Goal: Find specific page/section: Find specific page/section

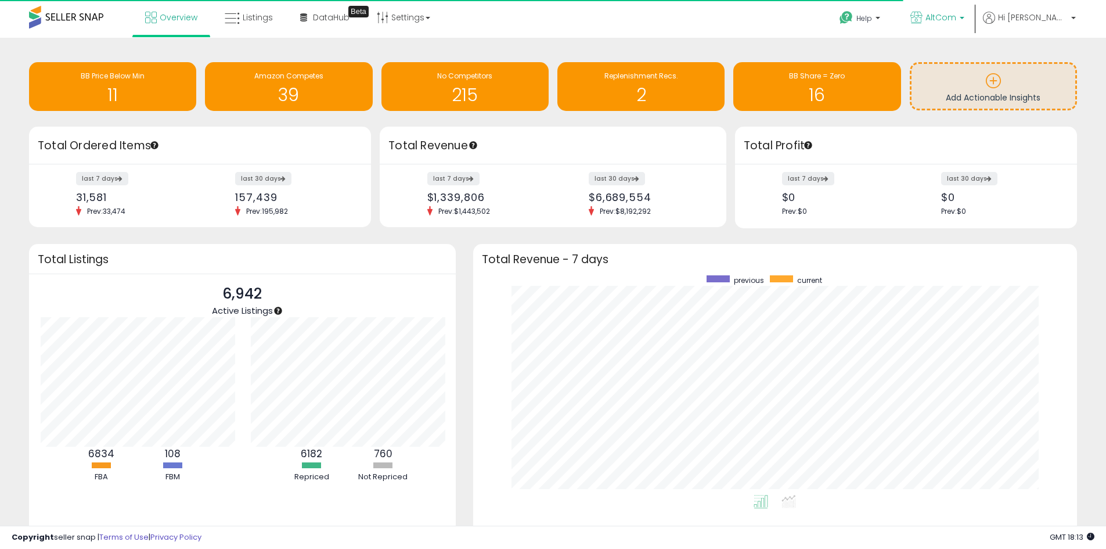
scroll to position [580332, 579971]
click at [956, 15] on span "AltCom" at bounding box center [940, 18] width 31 height 12
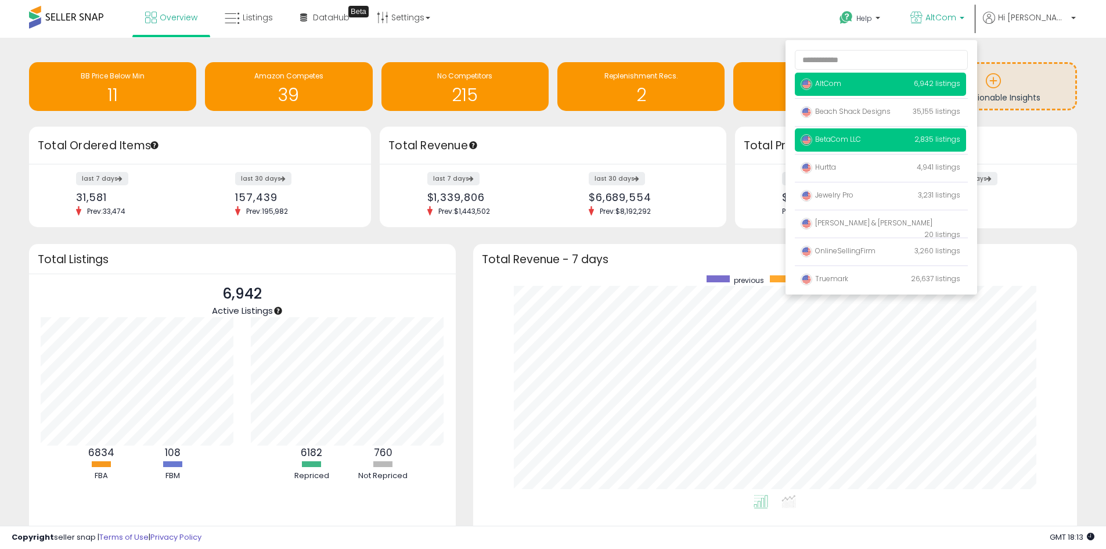
click at [861, 139] on span "BetaCom LLC" at bounding box center [831, 139] width 60 height 10
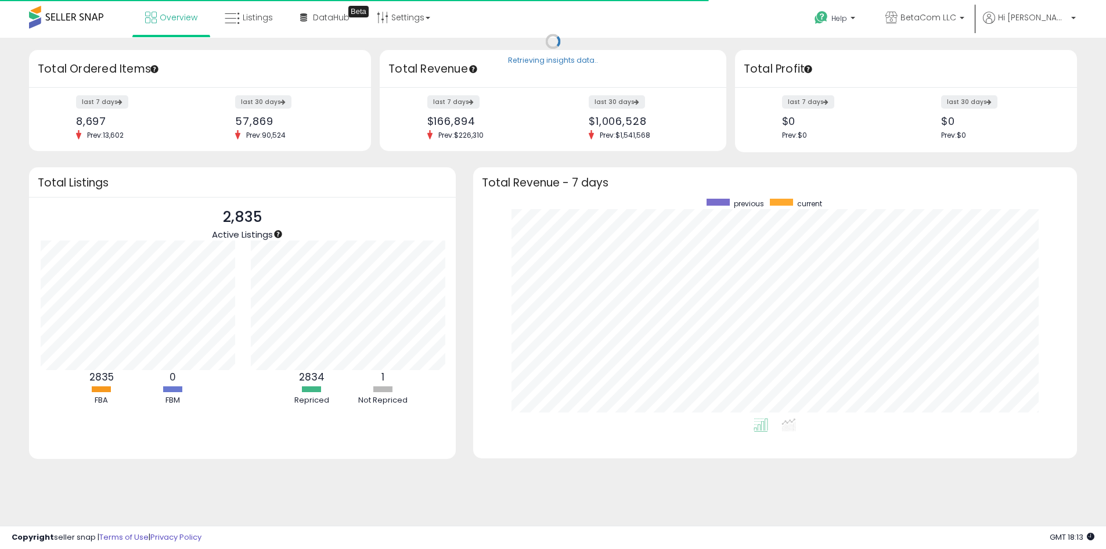
scroll to position [580332, 579971]
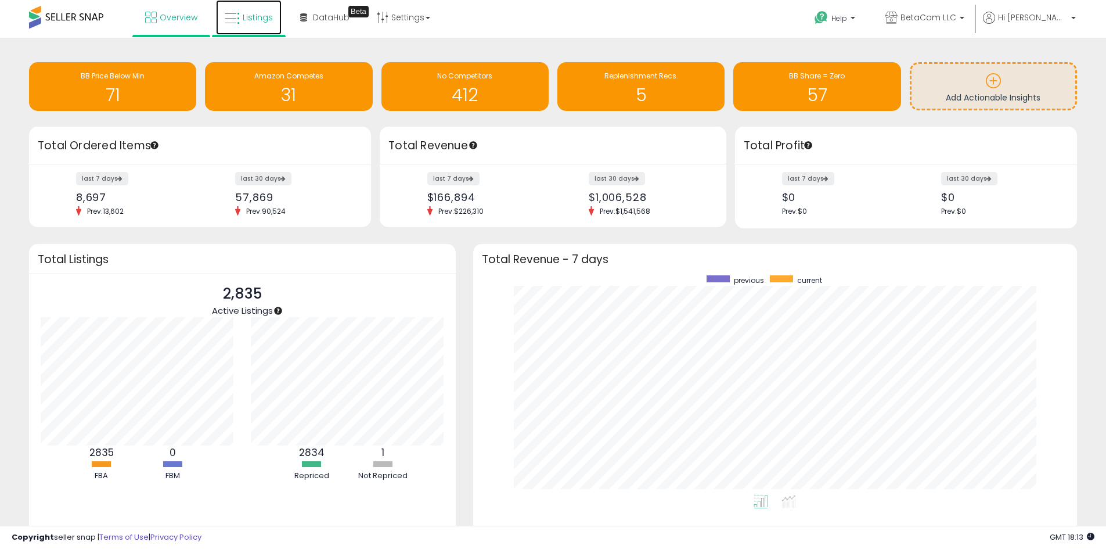
click at [253, 17] on span "Listings" at bounding box center [258, 18] width 30 height 12
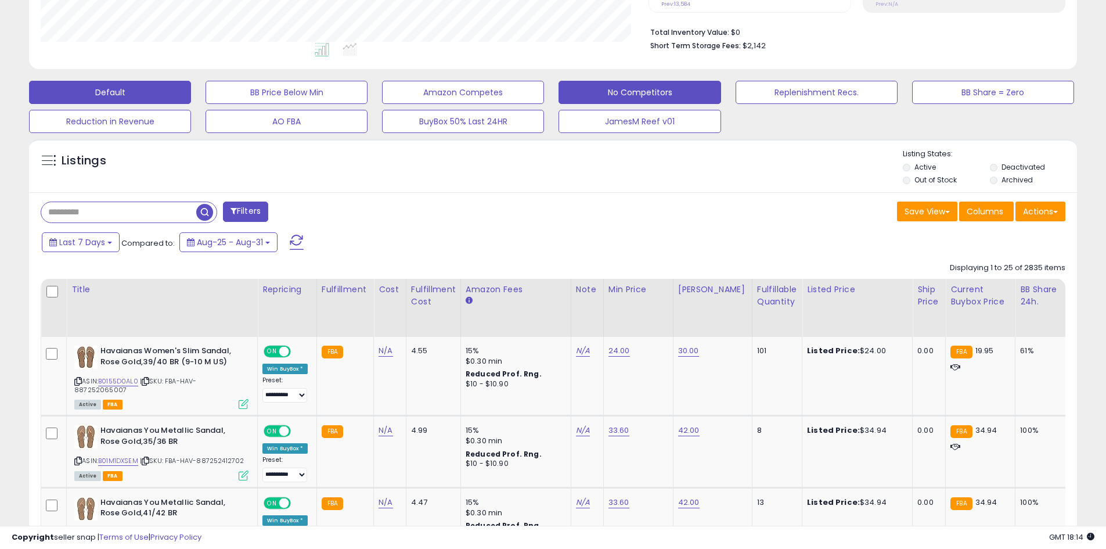
scroll to position [290, 0]
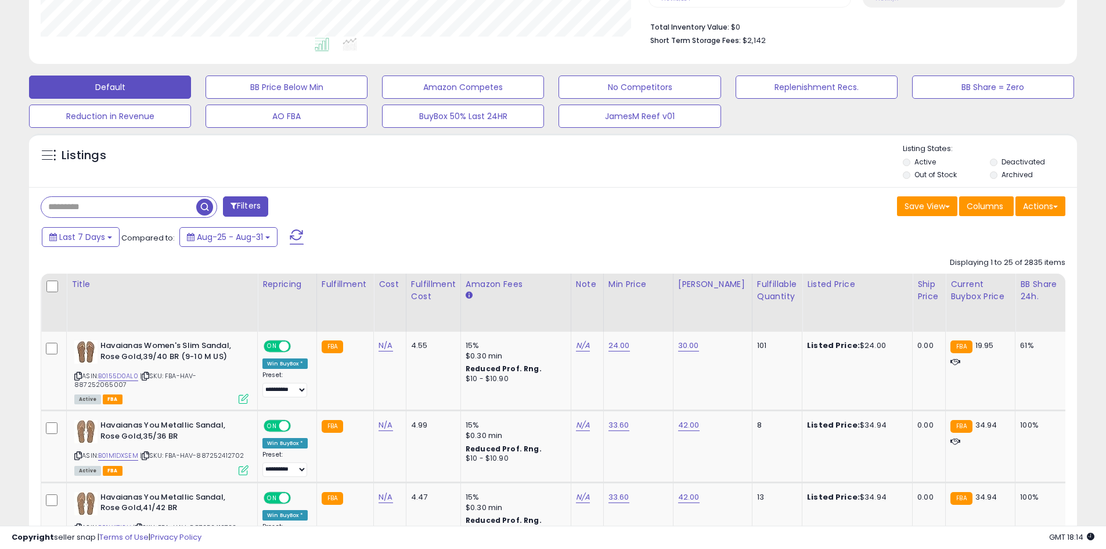
click at [642, 215] on div "Save View Save As New View Update Current View Columns Actions Import Export Vi…" at bounding box center [813, 207] width 521 height 23
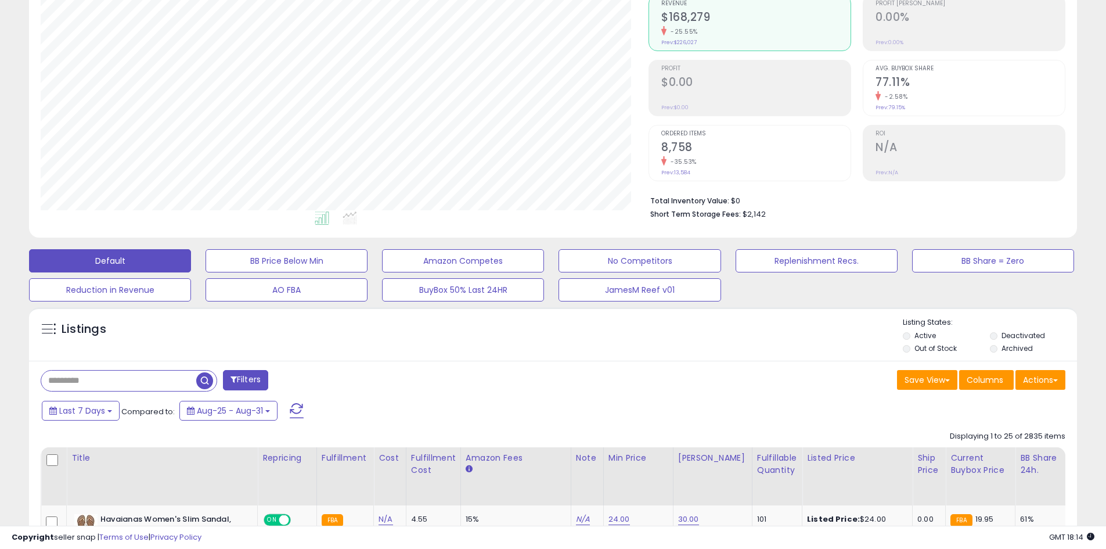
scroll to position [116, 0]
click at [355, 217] on icon at bounding box center [350, 218] width 15 height 13
click at [327, 215] on icon at bounding box center [322, 218] width 15 height 13
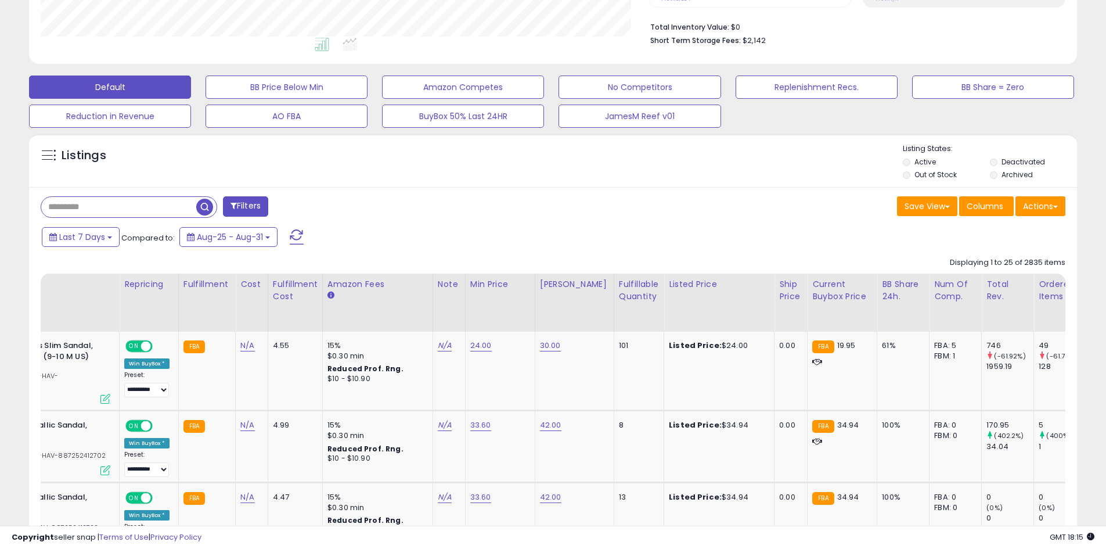
scroll to position [0, 0]
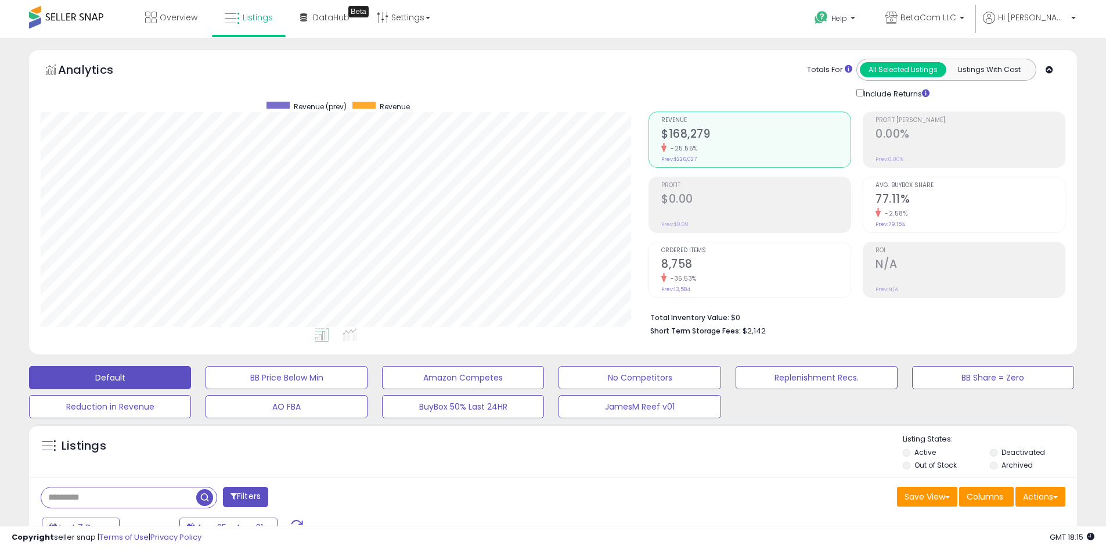
click at [856, 162] on div "Revenue $168,279 -25.55% Prev: $226,027 Profit $0.00" at bounding box center [752, 204] width 208 height 186
click at [462, 91] on div "Analytics Totals For All Selected Listings Listings With Cost Include Returns" at bounding box center [553, 79] width 1025 height 41
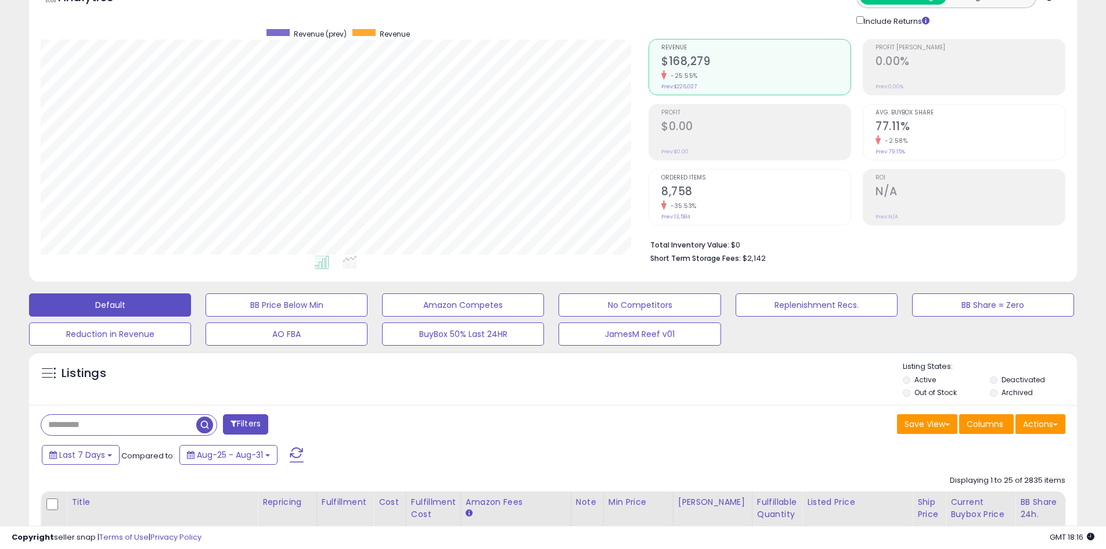
scroll to position [174, 0]
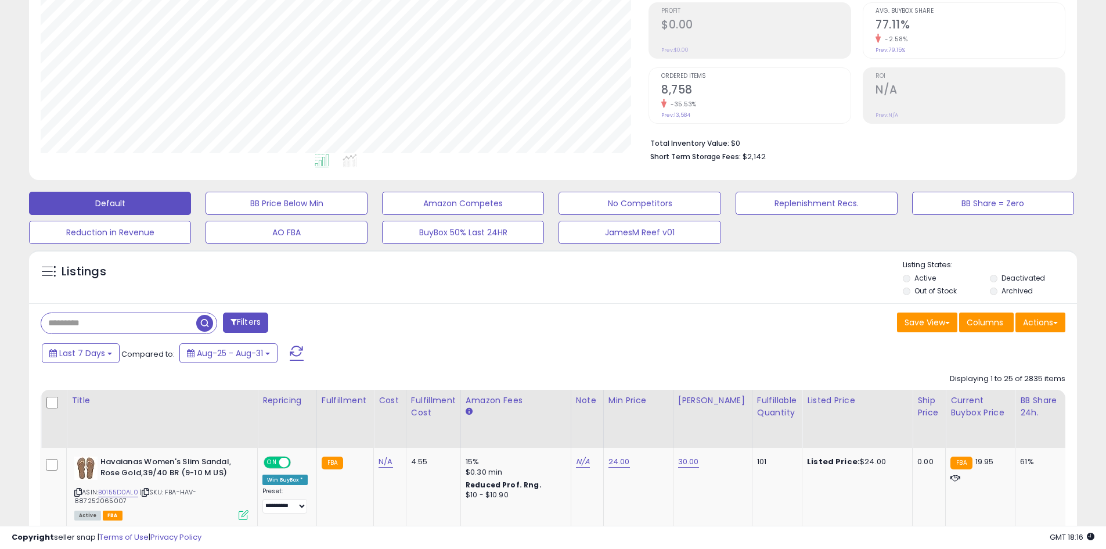
click at [381, 272] on div "Listings" at bounding box center [553, 279] width 1048 height 39
click at [491, 323] on div "Filters" at bounding box center [292, 323] width 521 height 23
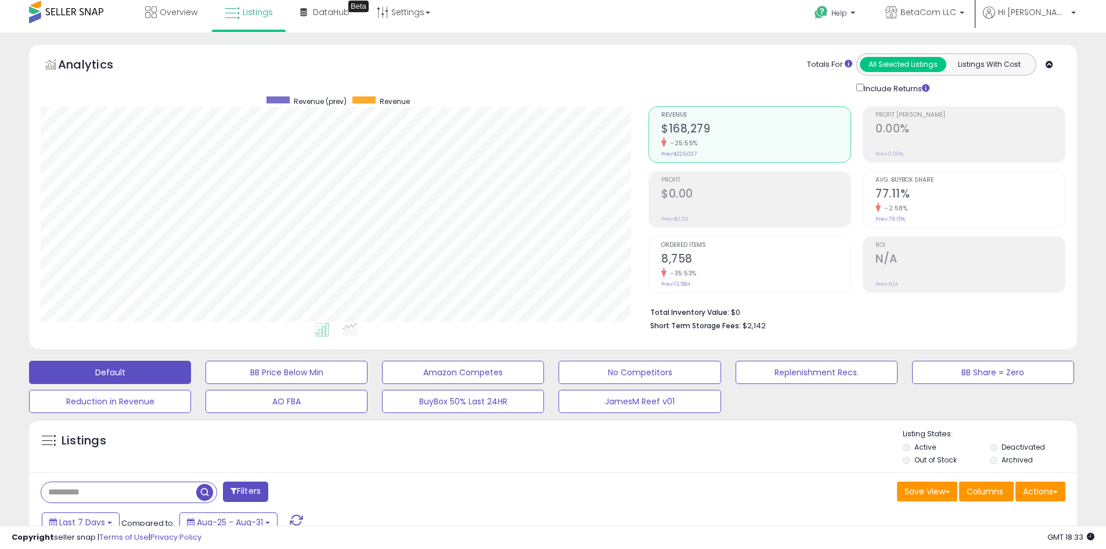
scroll to position [0, 0]
